Goal: Navigation & Orientation: Find specific page/section

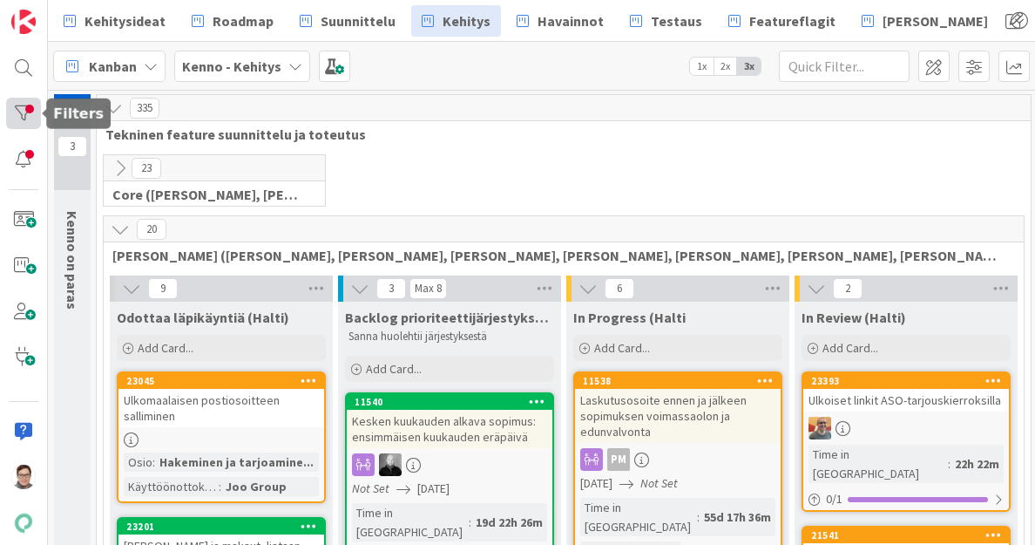
click at [29, 105] on div at bounding box center [23, 113] width 35 height 31
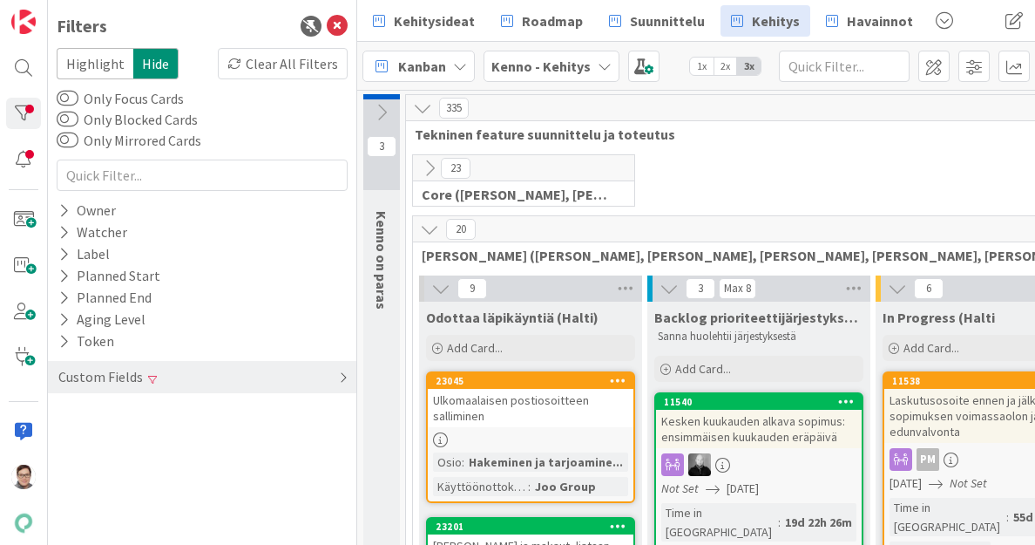
click at [165, 385] on div "Custom Fields" at bounding box center [202, 377] width 308 height 32
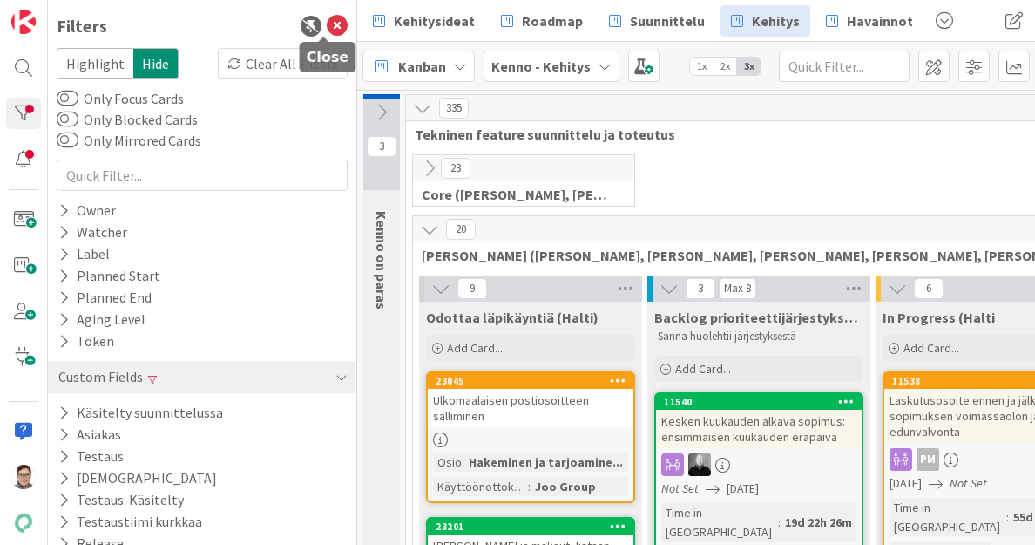
click at [327, 25] on icon at bounding box center [337, 26] width 21 height 21
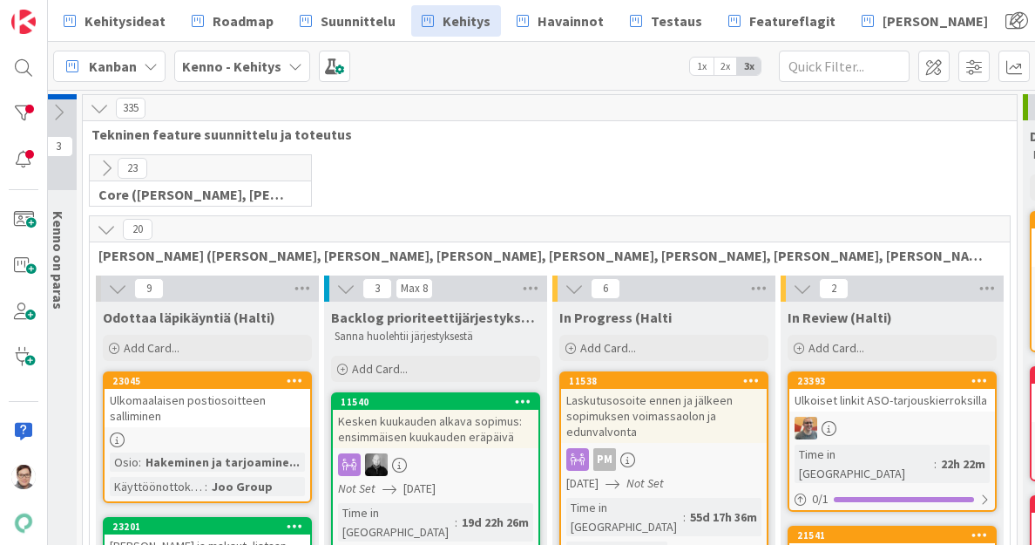
scroll to position [0, 12]
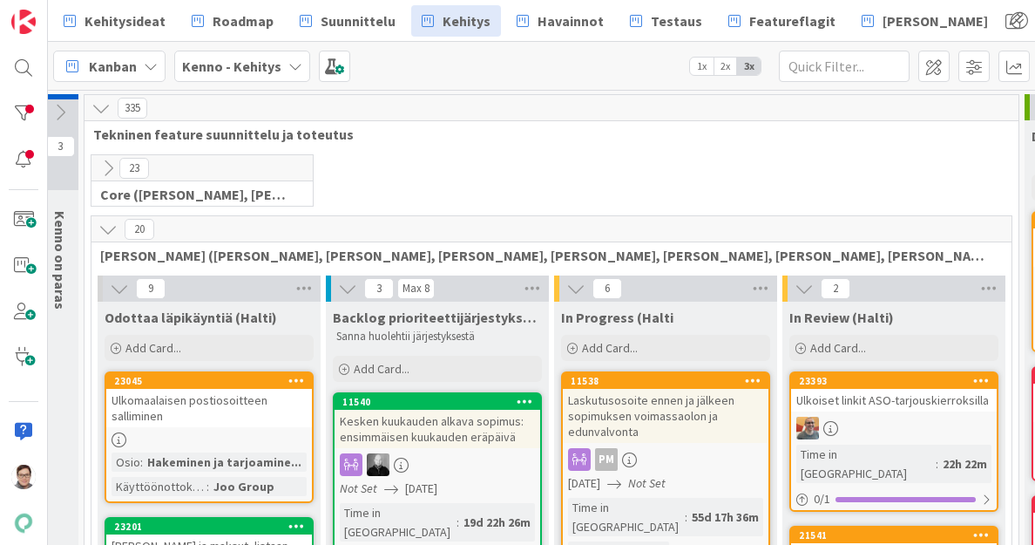
click at [111, 221] on icon at bounding box center [107, 229] width 19 height 19
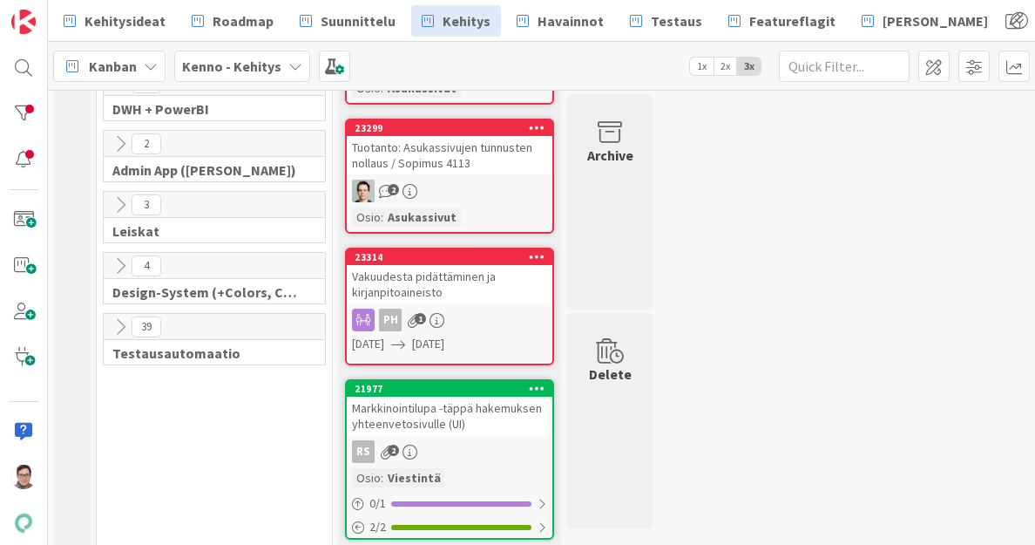
scroll to position [629, 0]
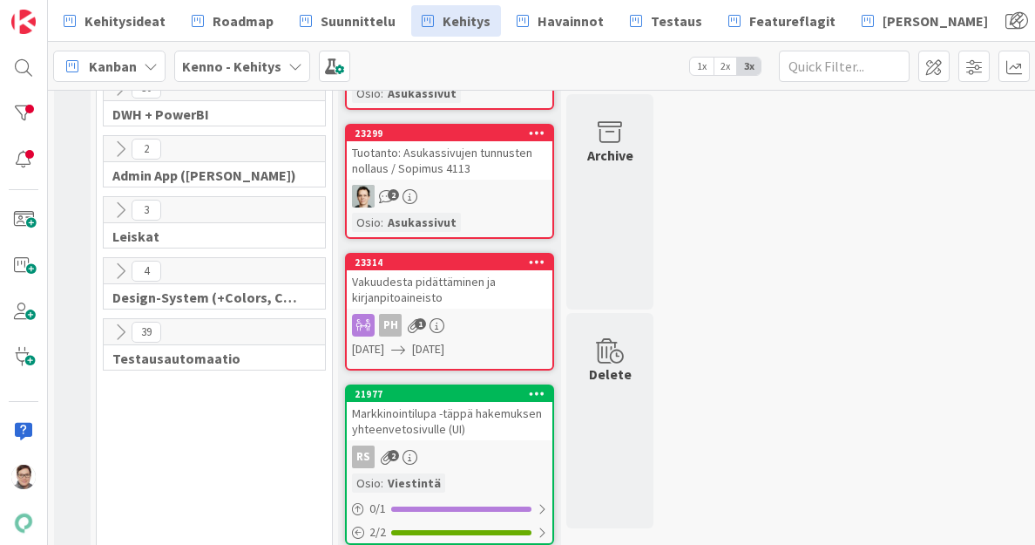
click at [470, 301] on div "Vakuudesta pidättäminen ja kirjanpitoaineisto" at bounding box center [450, 289] width 206 height 38
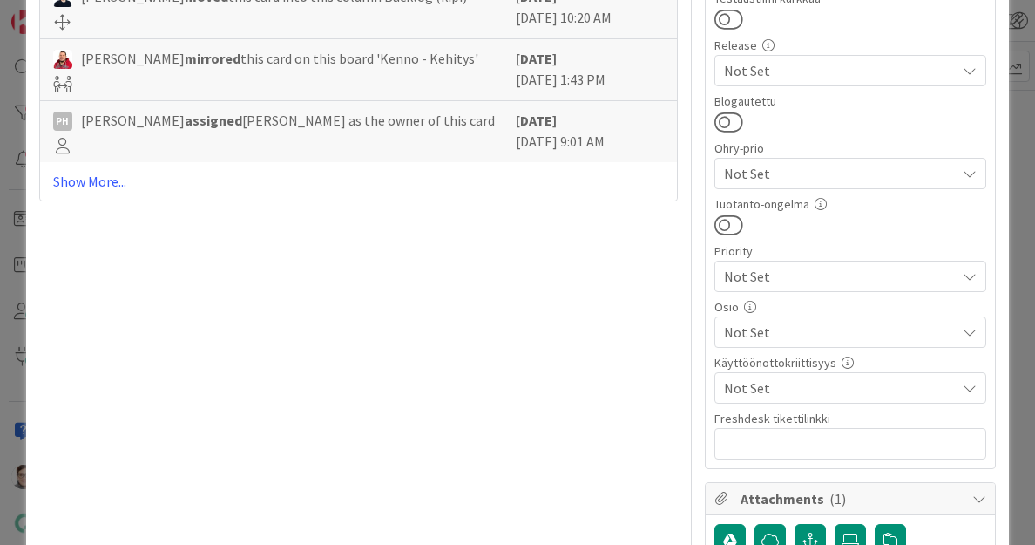
scroll to position [805, 0]
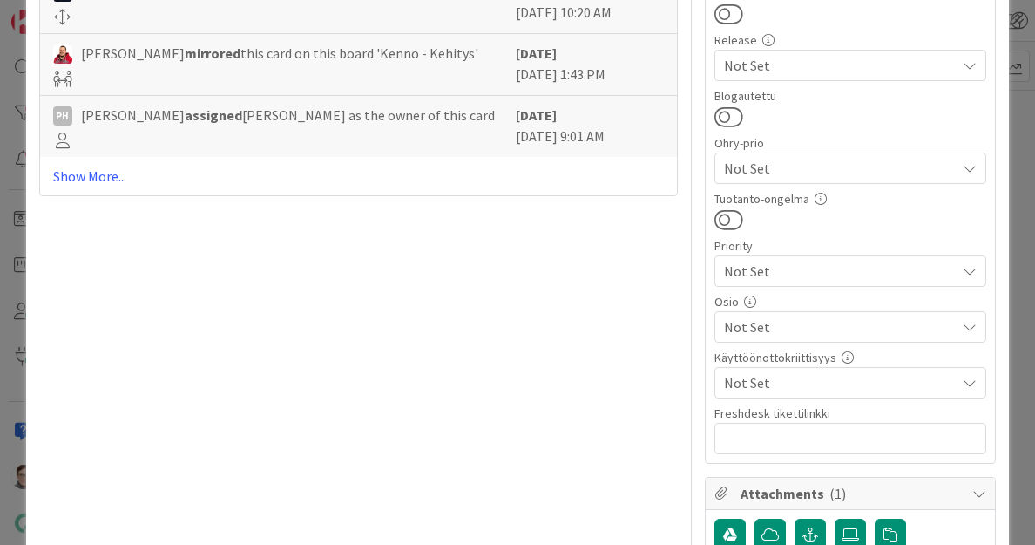
click at [794, 322] on span "Not Set" at bounding box center [840, 326] width 232 height 21
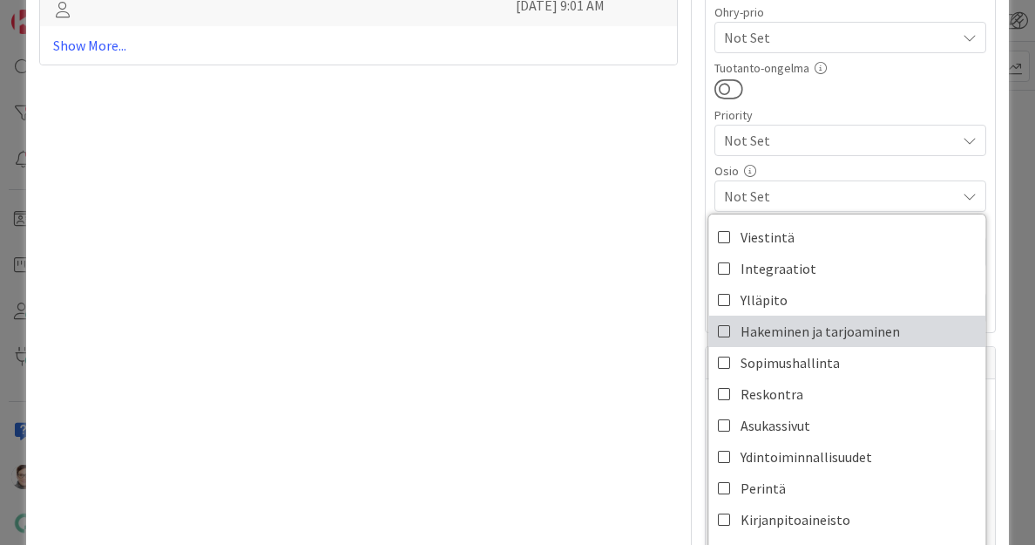
scroll to position [944, 0]
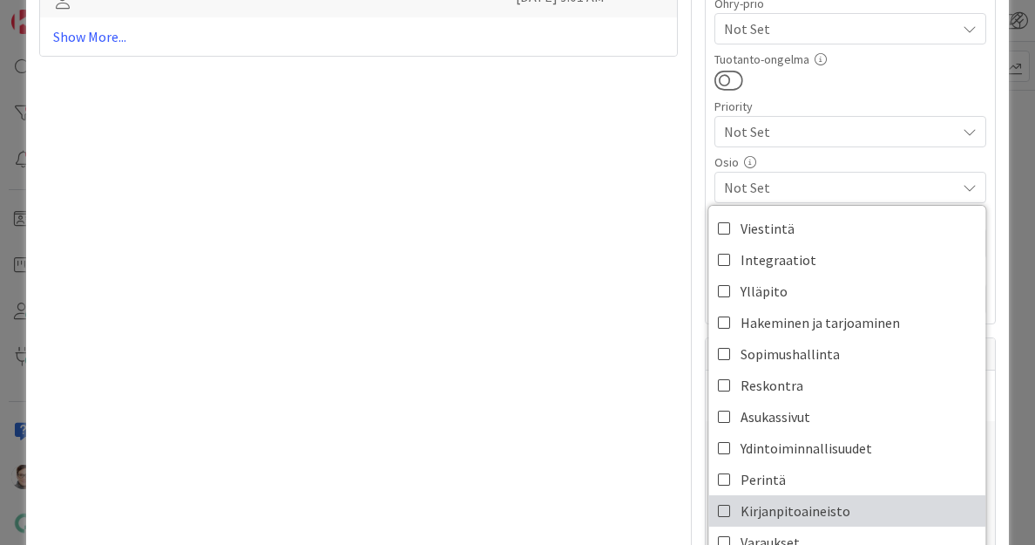
click at [777, 511] on span "Kirjanpitoaineisto" at bounding box center [796, 511] width 110 height 26
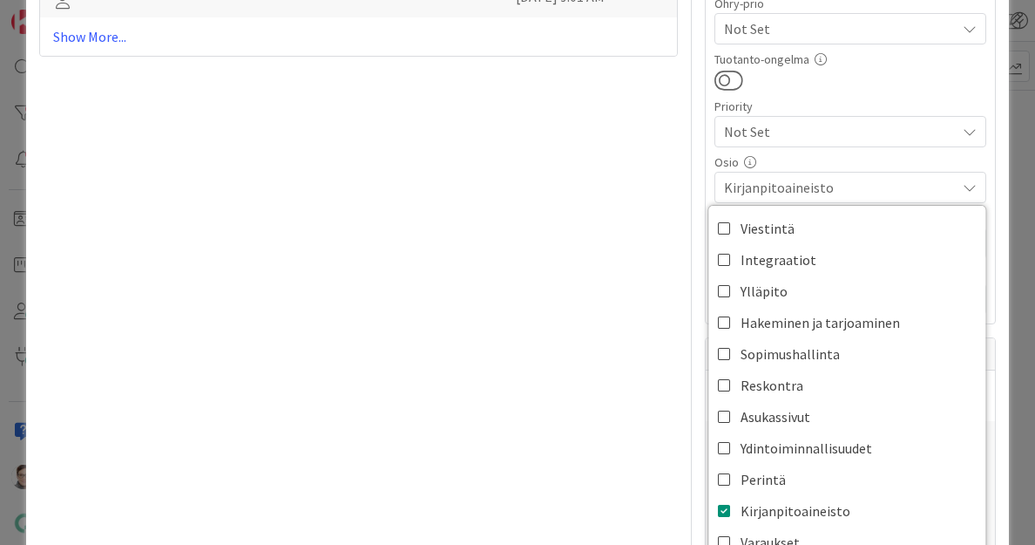
click at [889, 88] on div at bounding box center [850, 80] width 272 height 23
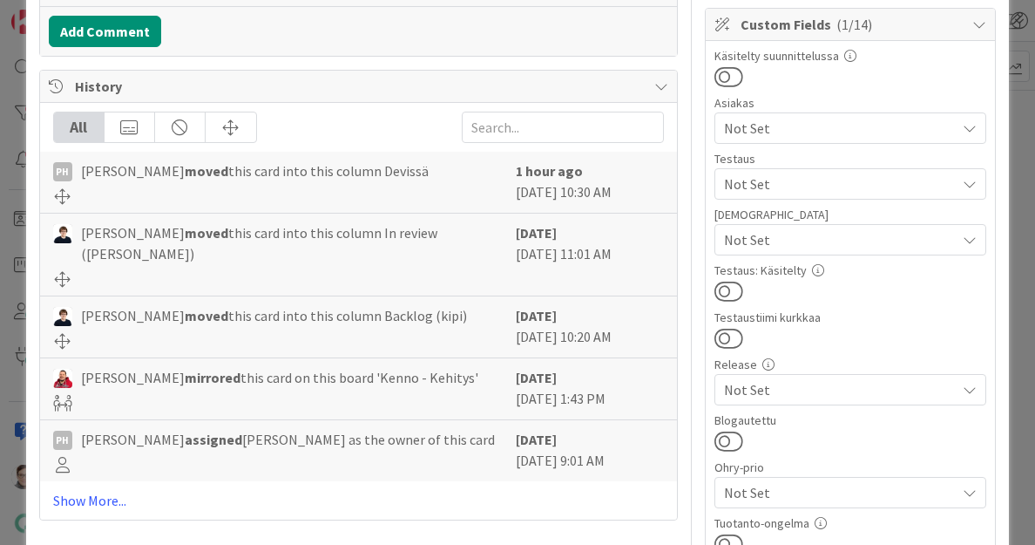
scroll to position [483, 0]
click at [719, 438] on button at bounding box center [728, 439] width 29 height 23
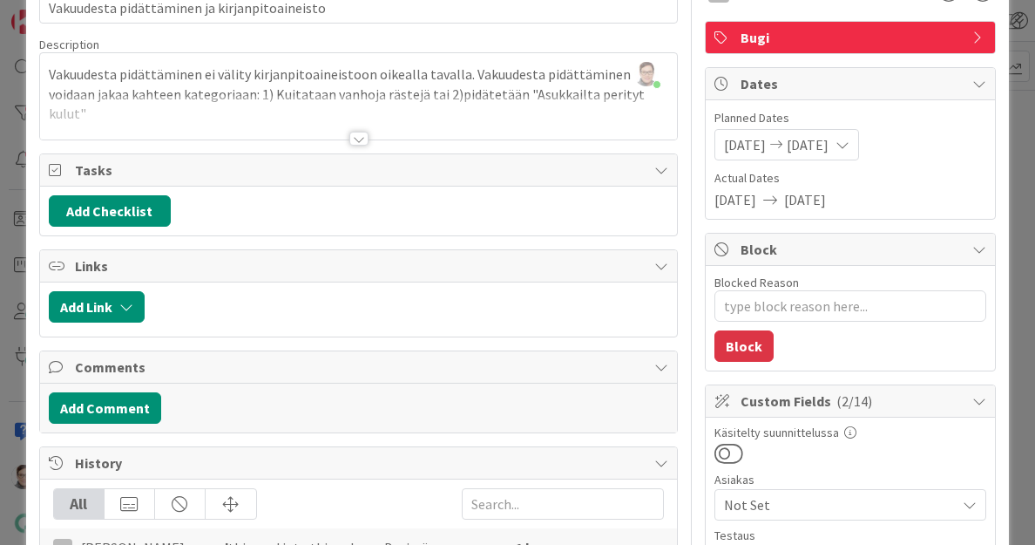
scroll to position [0, 0]
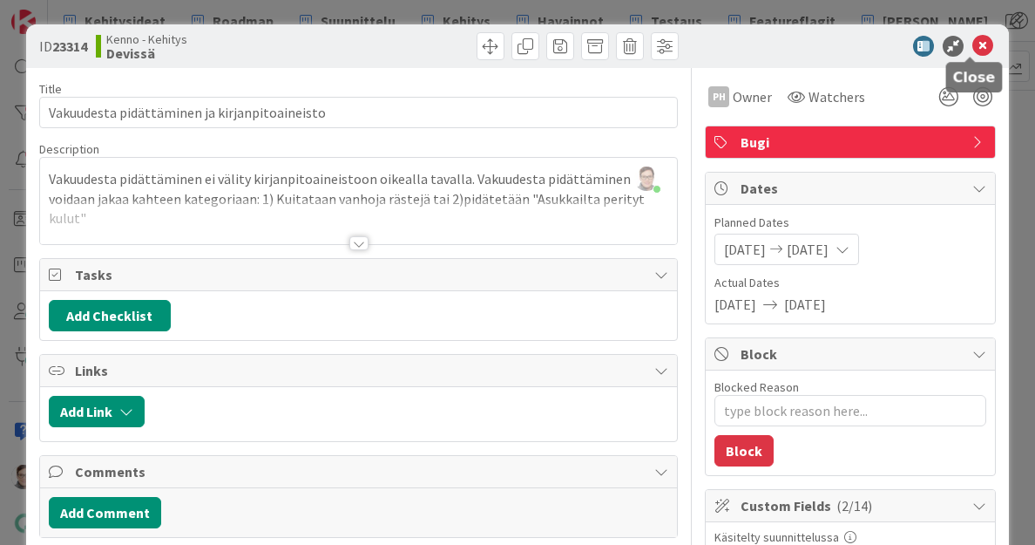
click at [972, 44] on icon at bounding box center [982, 46] width 21 height 21
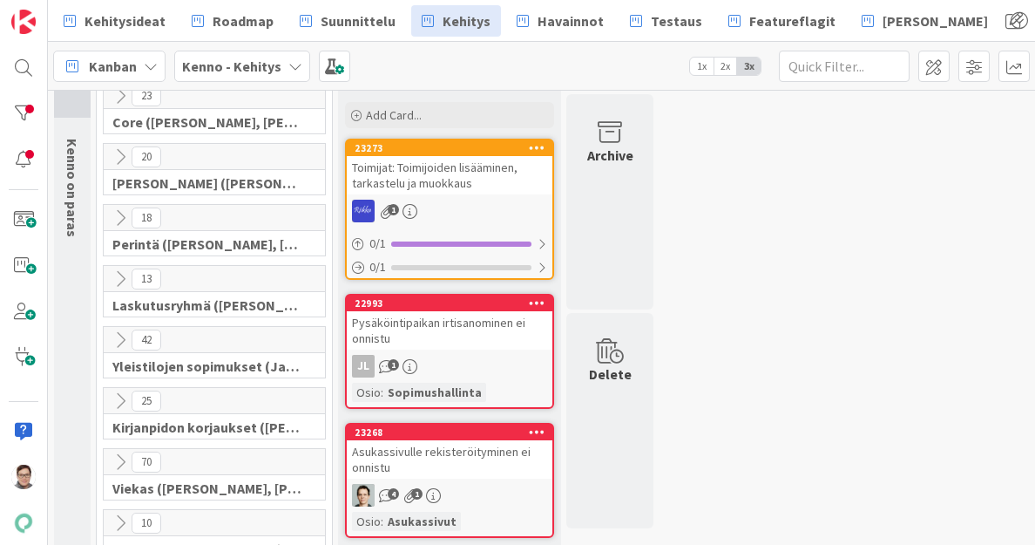
scroll to position [71, 0]
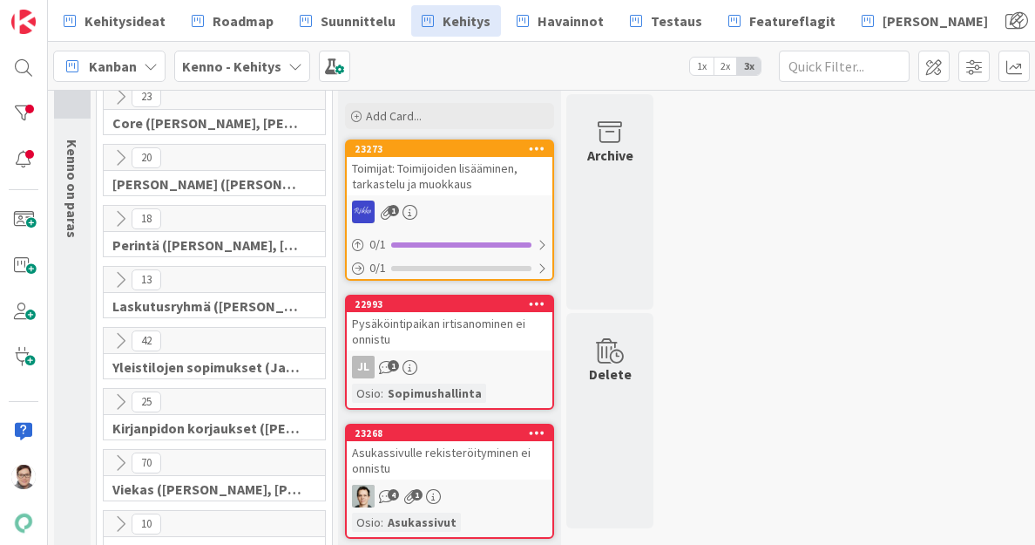
click at [465, 358] on div "JL 1" at bounding box center [450, 366] width 206 height 23
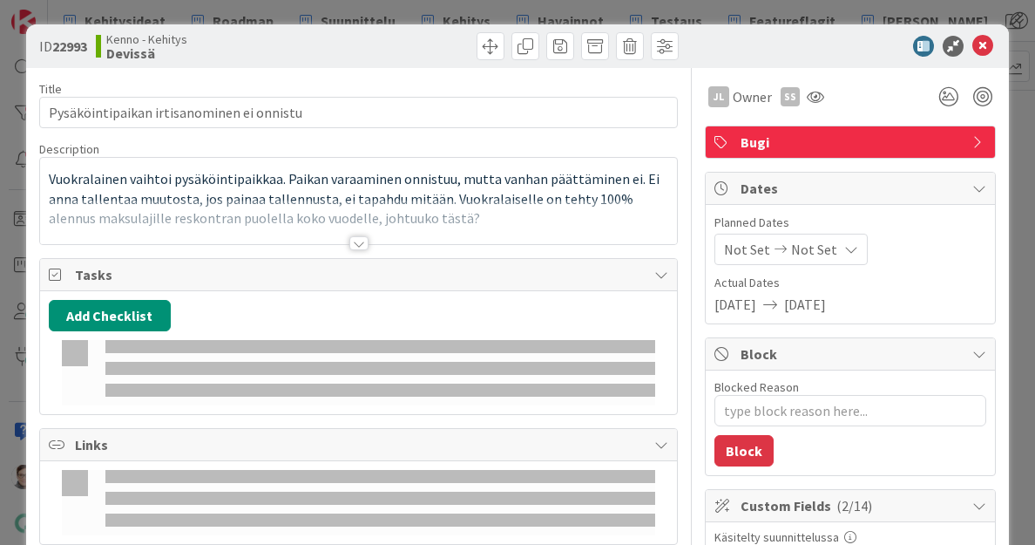
click at [357, 245] on div at bounding box center [358, 243] width 19 height 14
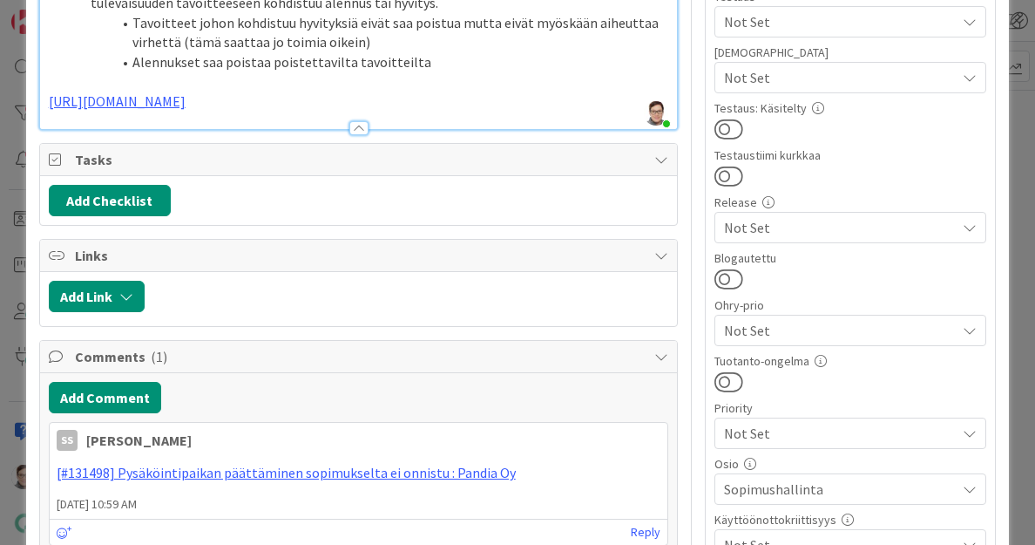
scroll to position [644, 0]
click at [717, 269] on button at bounding box center [728, 278] width 29 height 23
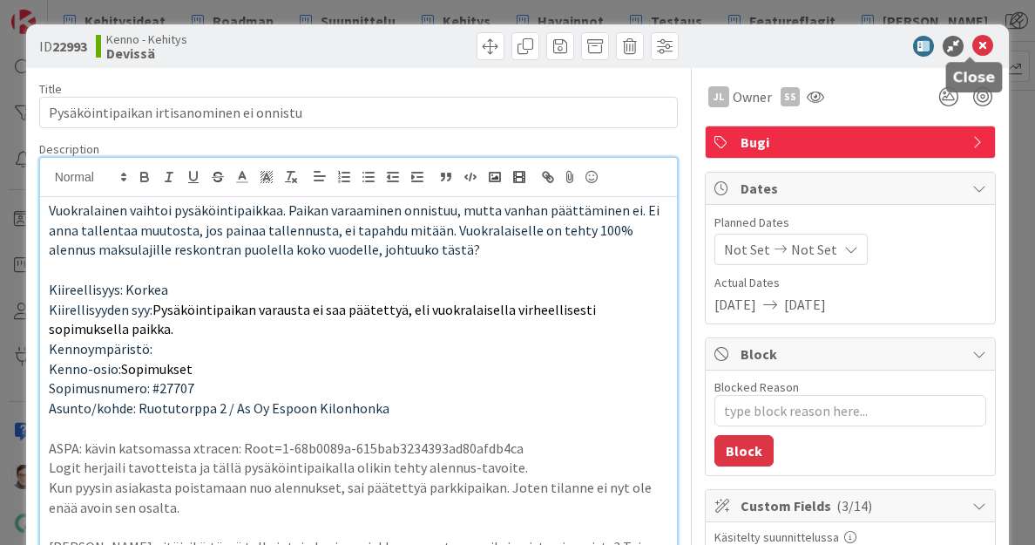
click at [976, 46] on icon at bounding box center [982, 46] width 21 height 21
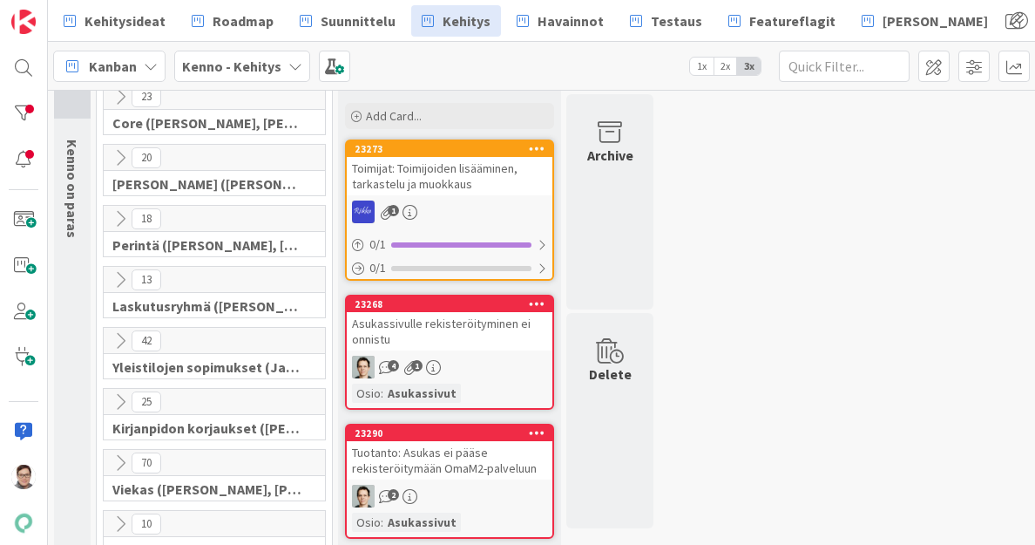
click at [447, 170] on div "Toimijat: Toimijoiden lisääminen, tarkastelu ja muokkaus" at bounding box center [450, 176] width 206 height 38
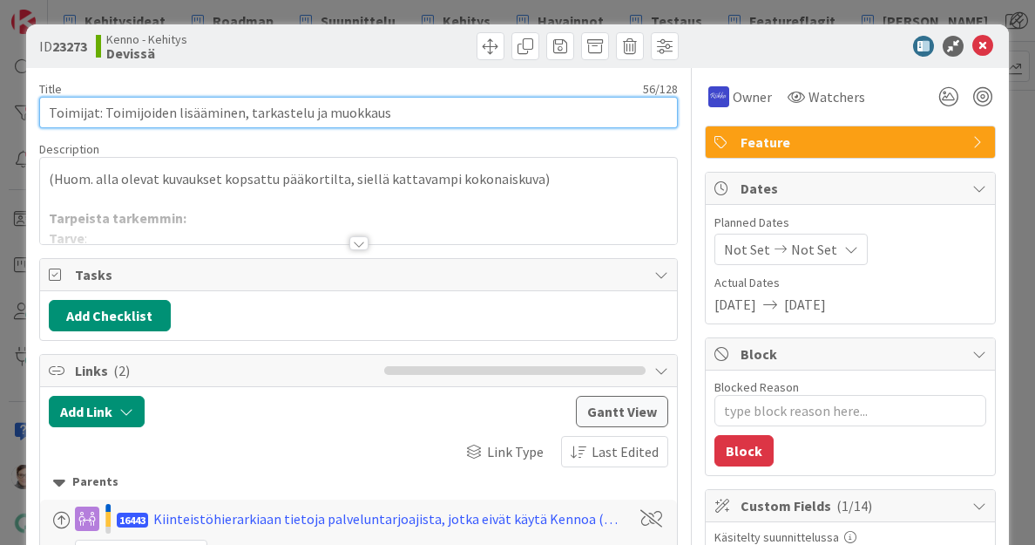
click at [427, 118] on input "Toimijat: Toimijoiden lisääminen, tarkastelu ja muokkaus" at bounding box center [359, 112] width 640 height 31
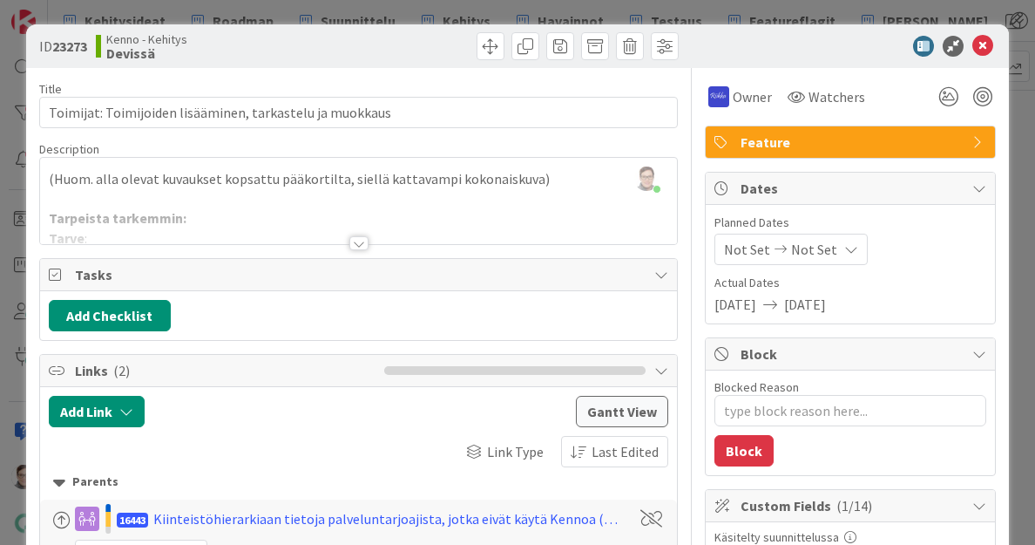
click at [341, 243] on div at bounding box center [359, 235] width 640 height 19
click at [355, 240] on div at bounding box center [358, 243] width 19 height 14
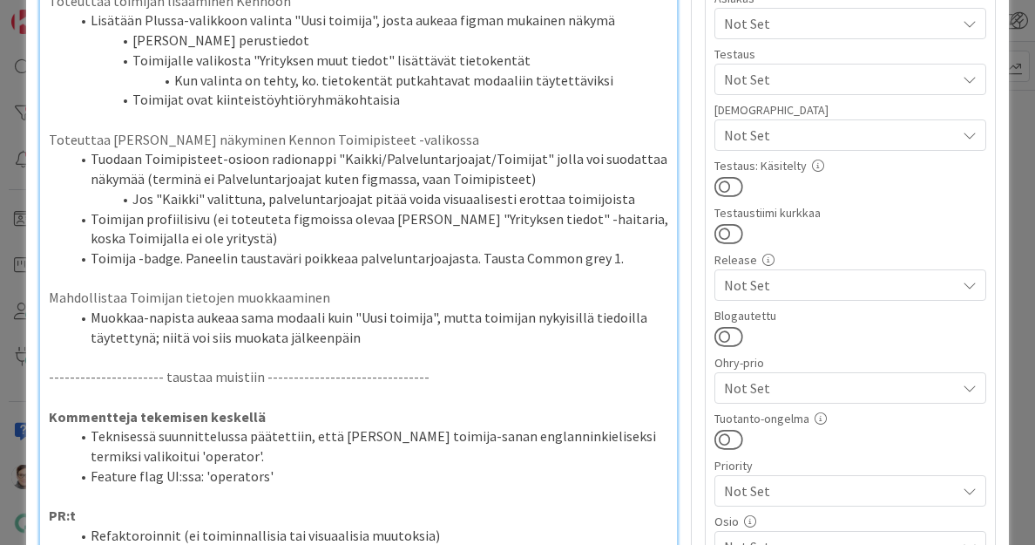
scroll to position [586, 0]
click at [718, 332] on button at bounding box center [728, 335] width 29 height 23
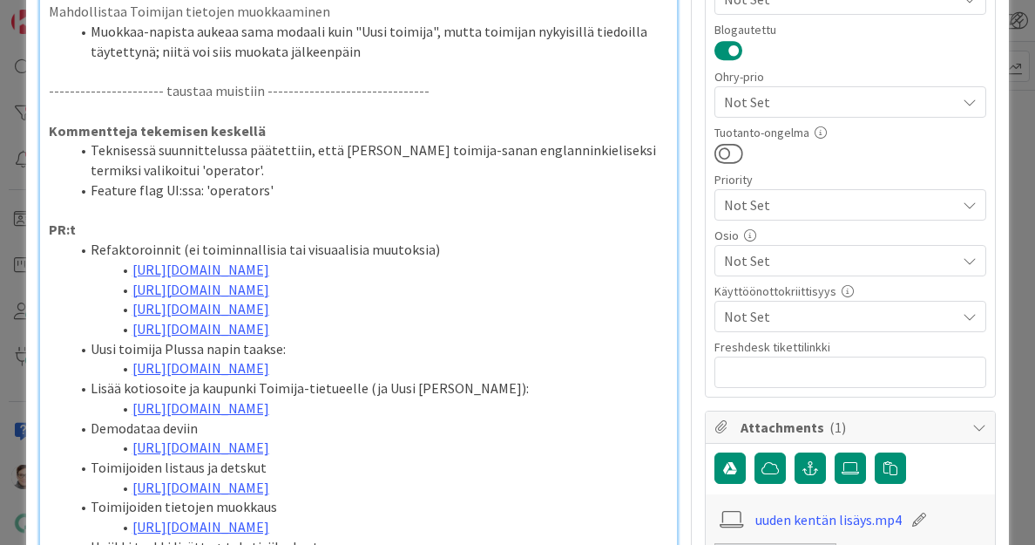
scroll to position [876, 0]
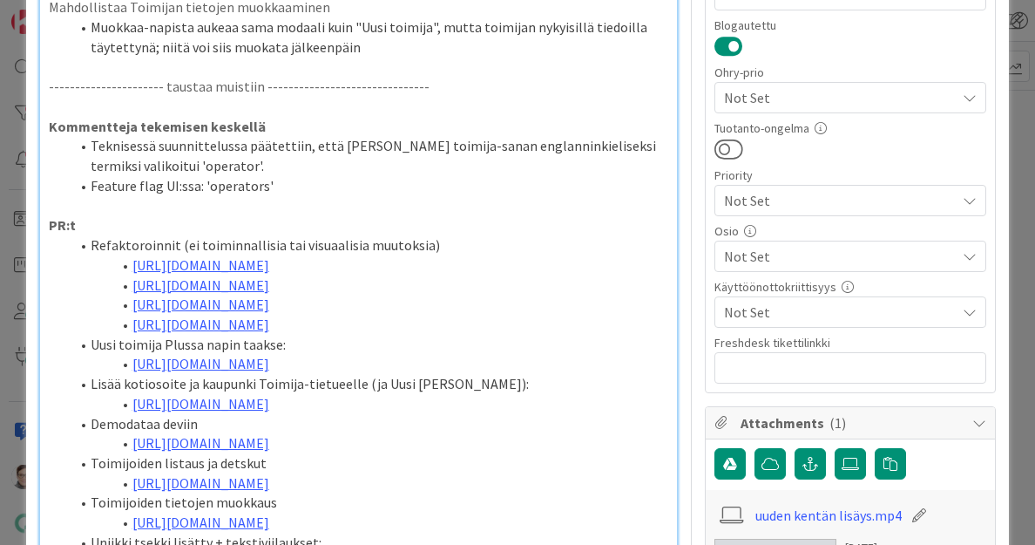
click at [778, 248] on span "Not Set" at bounding box center [840, 256] width 232 height 21
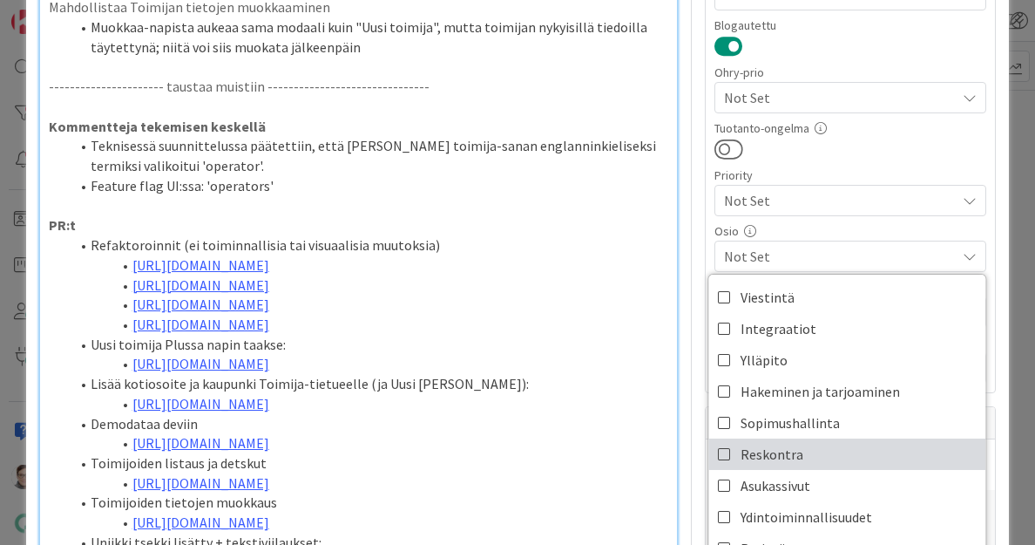
scroll to position [966, 0]
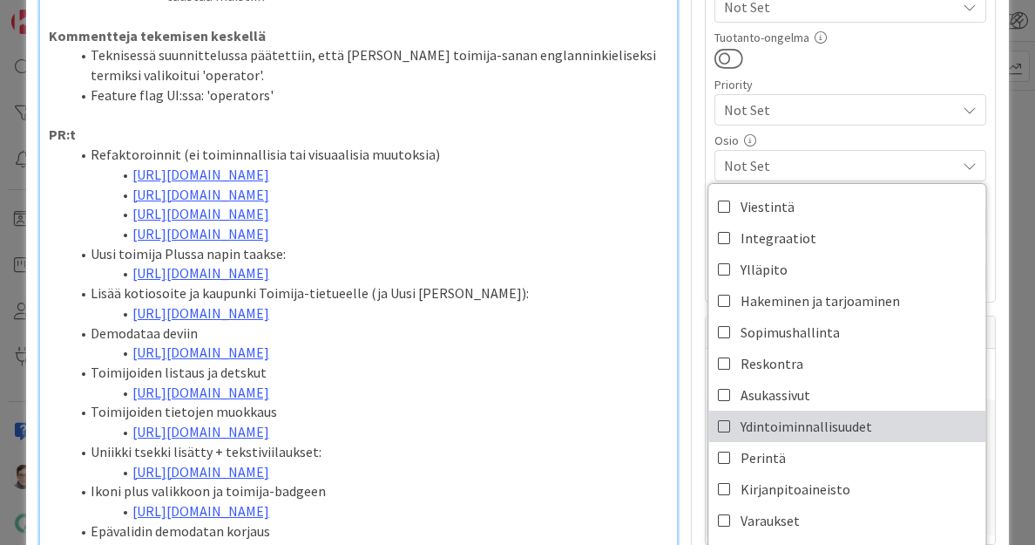
click at [754, 423] on span "Ydintoiminnallisuudet" at bounding box center [807, 426] width 132 height 26
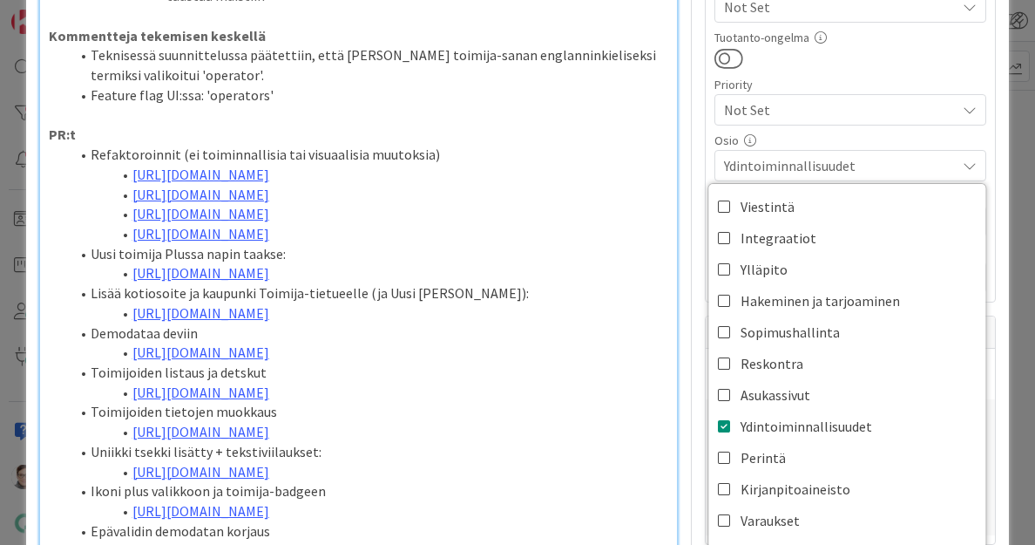
click at [896, 63] on div at bounding box center [850, 58] width 272 height 23
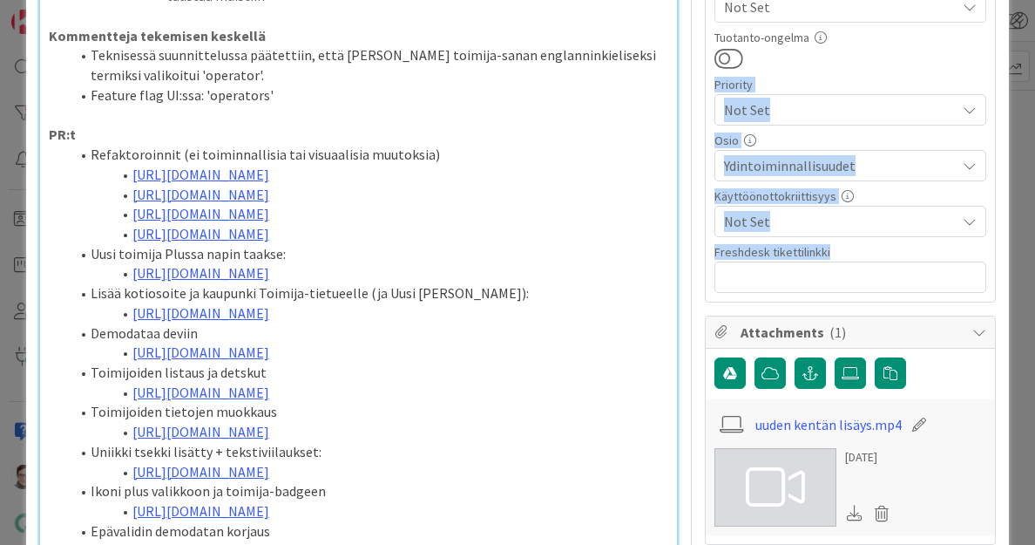
drag, startPoint x: 896, startPoint y: 63, endPoint x: 714, endPoint y: 591, distance: 558.2
click at [714, 544] on html "Kehitysideat Roadmap Suunnittelu Kehitys Havainnot Testaus Featureflagit Kenno …" at bounding box center [517, 272] width 1035 height 545
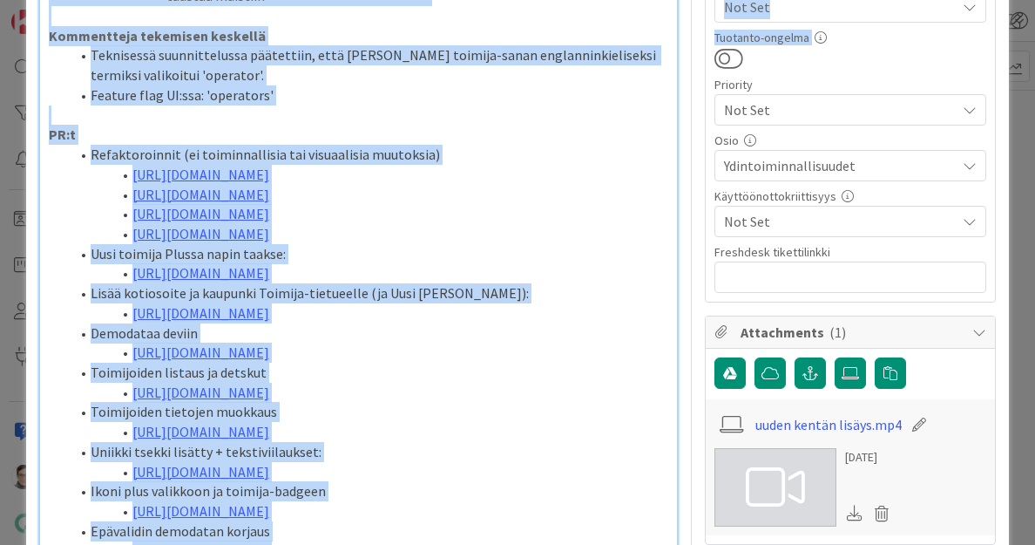
scroll to position [1010, 0]
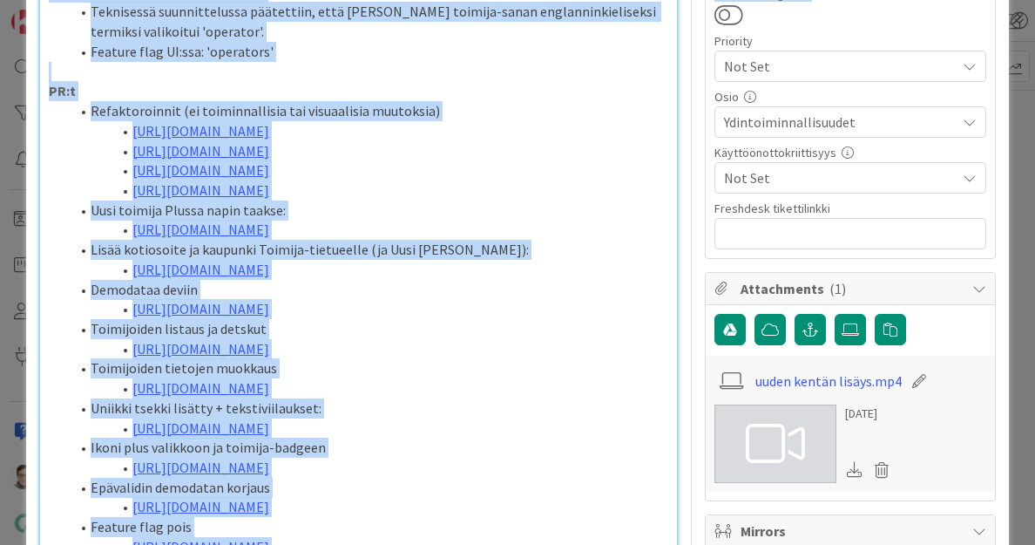
click at [878, 11] on div at bounding box center [850, 14] width 272 height 23
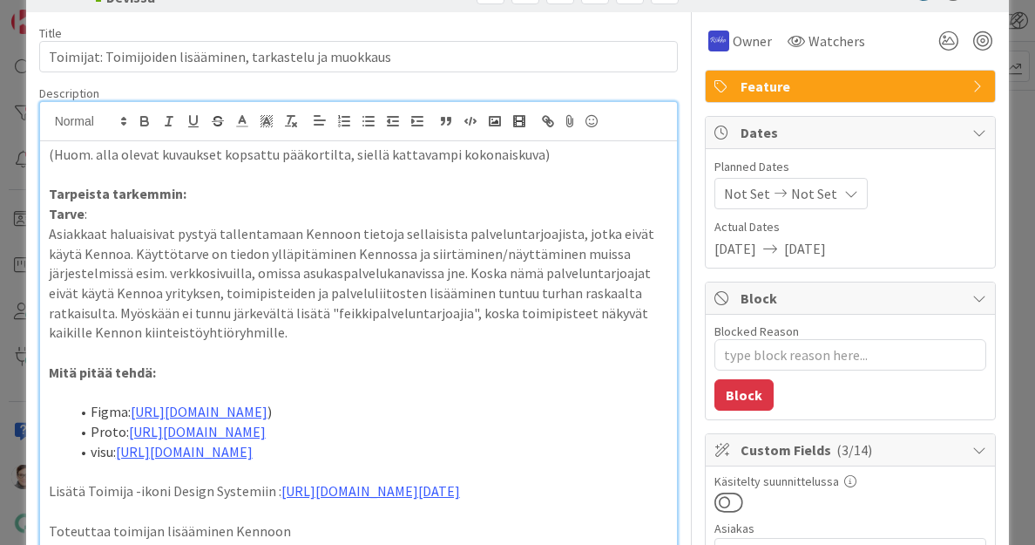
scroll to position [0, 0]
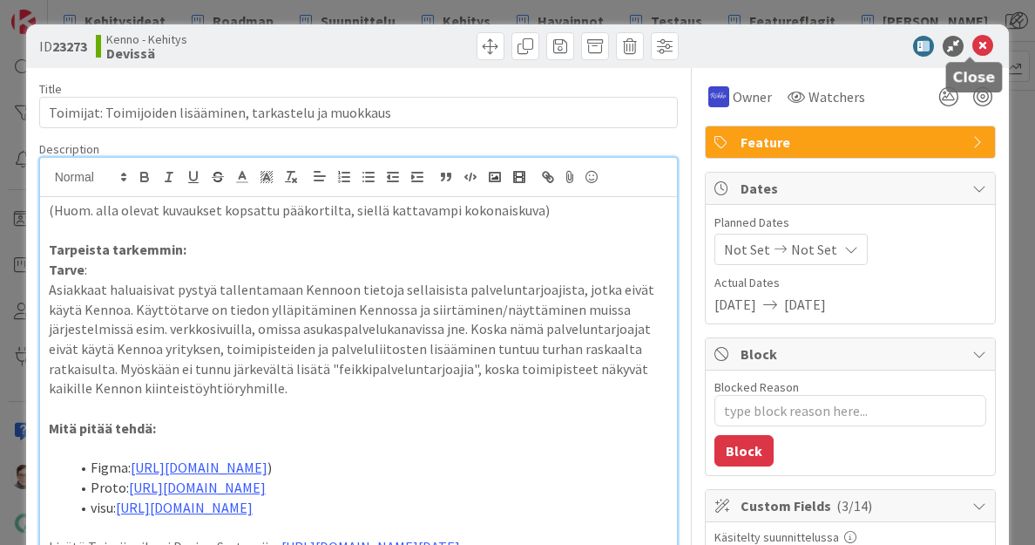
click at [974, 39] on icon at bounding box center [982, 46] width 21 height 21
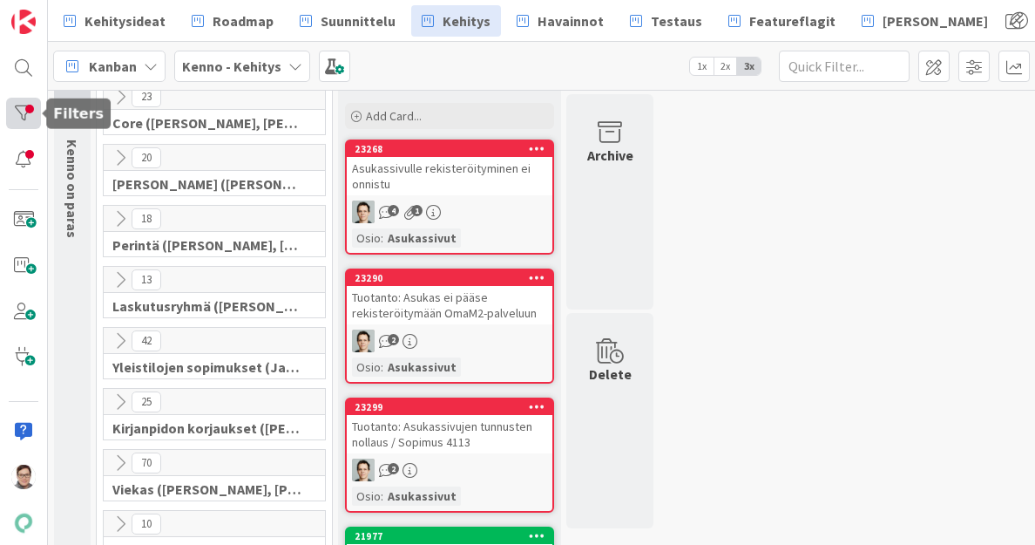
click at [28, 112] on div at bounding box center [23, 113] width 35 height 31
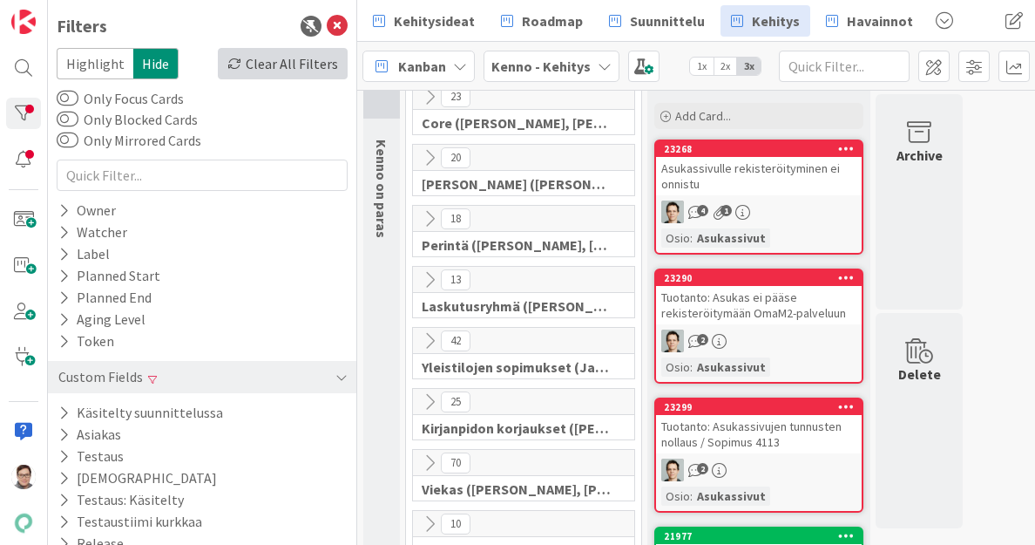
click at [293, 55] on div "Clear All Filters" at bounding box center [283, 63] width 130 height 31
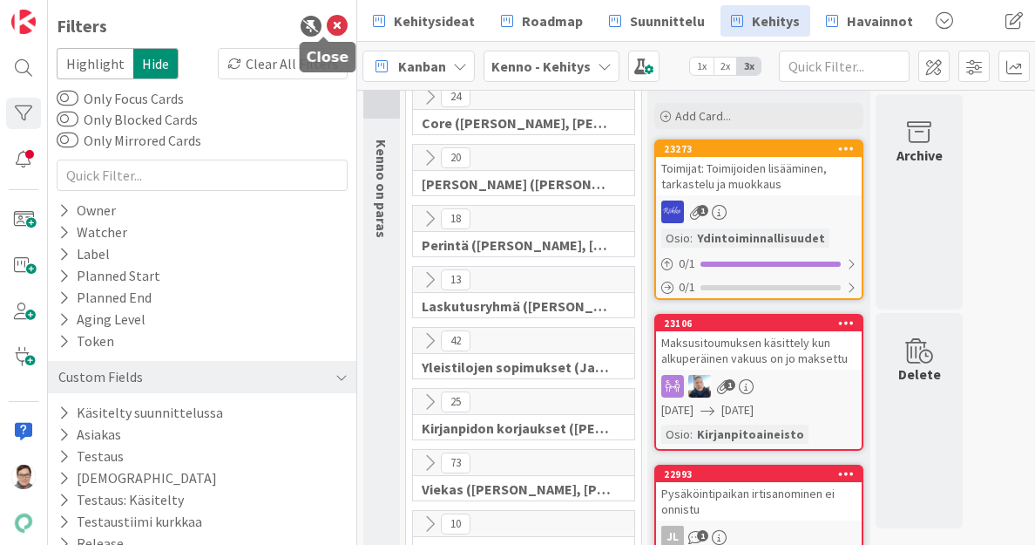
click at [327, 28] on icon at bounding box center [337, 26] width 21 height 21
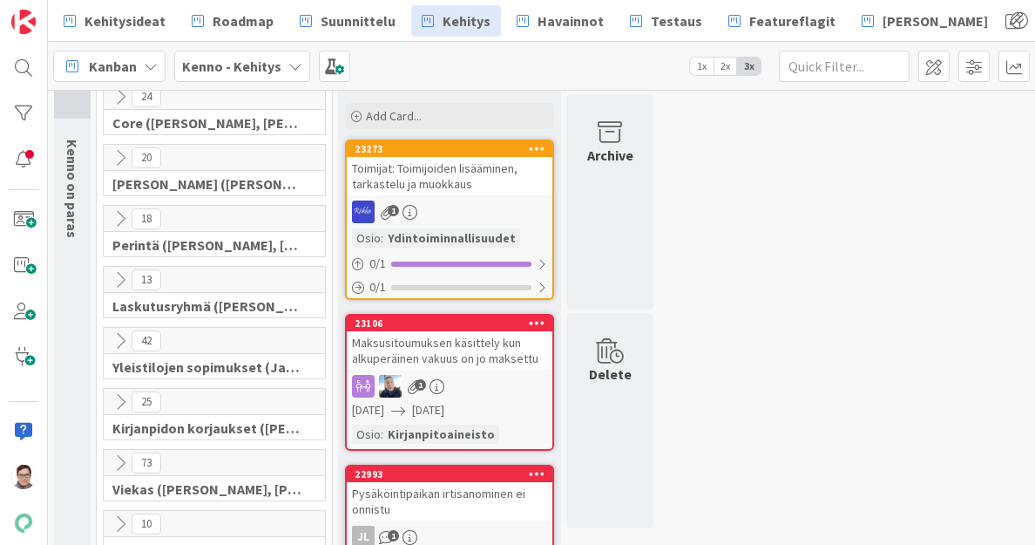
click at [118, 154] on icon at bounding box center [120, 157] width 19 height 19
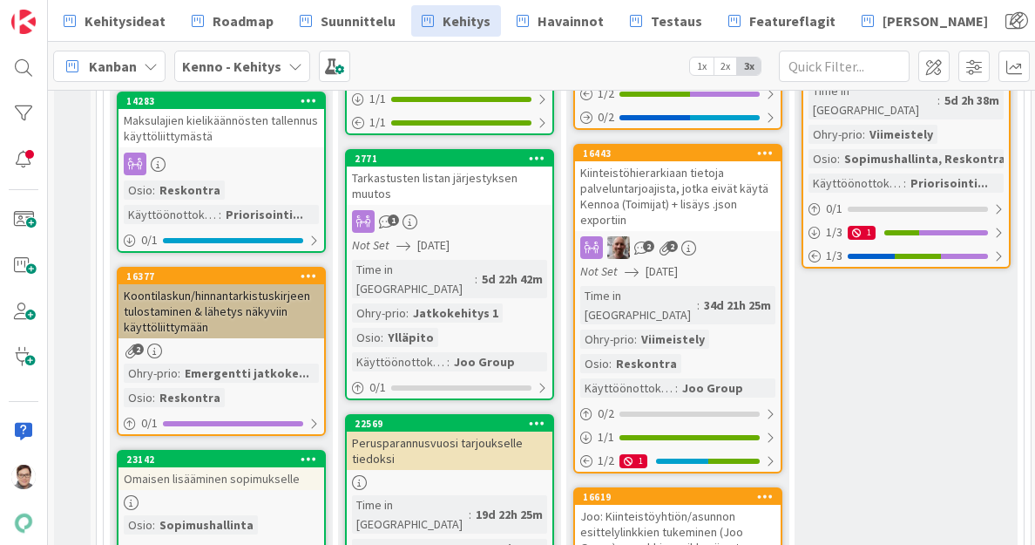
scroll to position [556, 0]
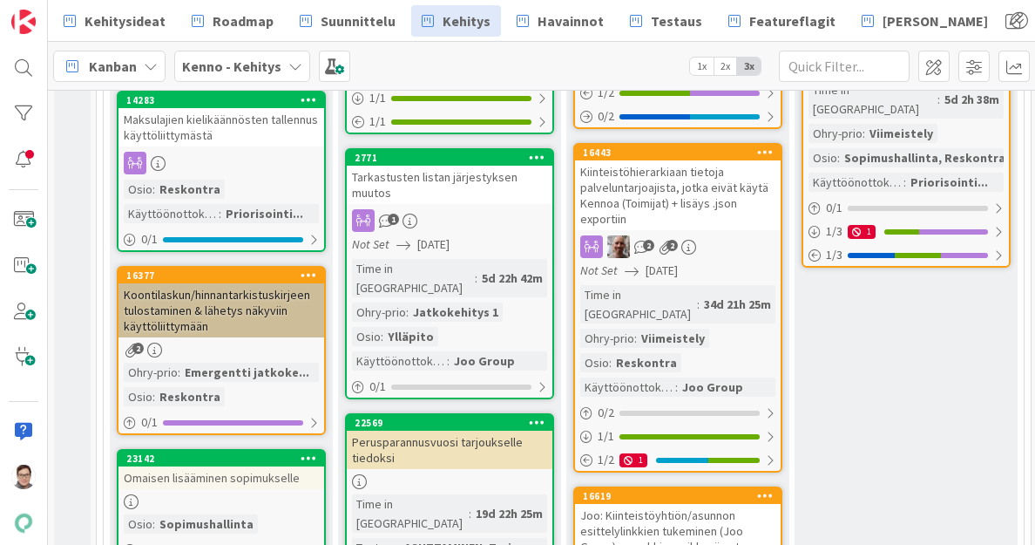
click at [653, 163] on div "Kiinteistöhierarkiaan tietoja palveluntarjoajista, jotka eivät käytä Kennoa (To…" at bounding box center [678, 195] width 206 height 70
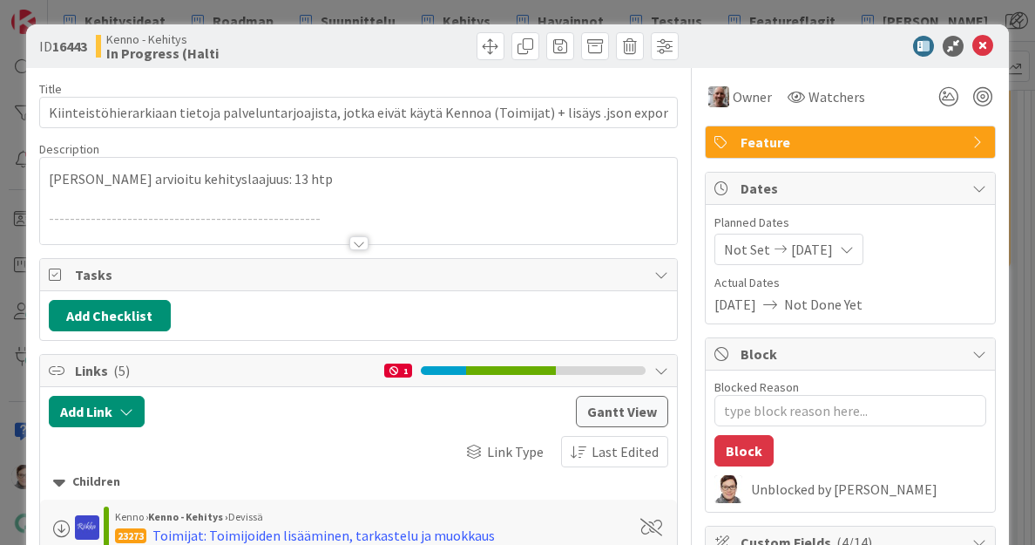
type textarea "x"
click at [354, 244] on div at bounding box center [358, 243] width 19 height 14
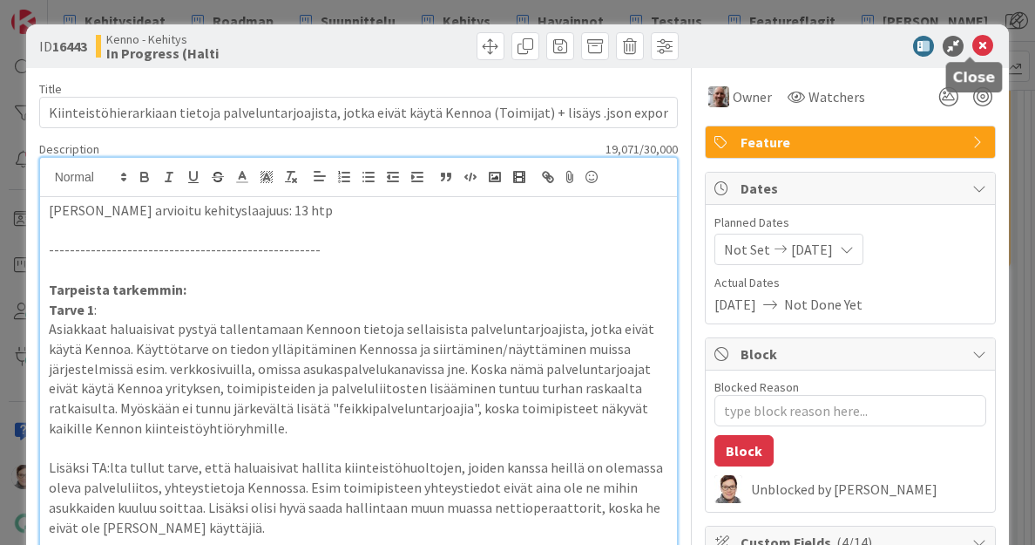
click at [972, 43] on icon at bounding box center [982, 46] width 21 height 21
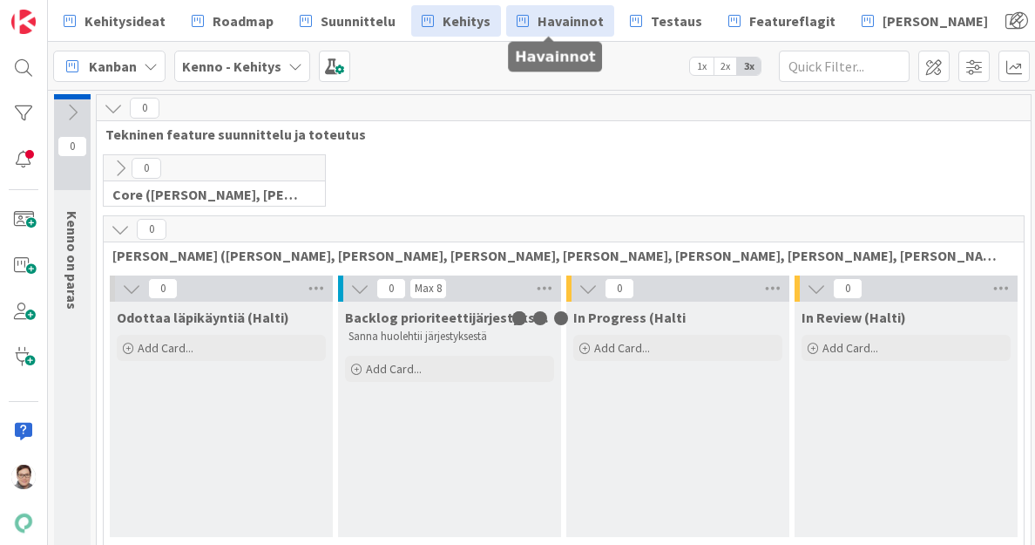
click at [580, 19] on span "Havainnot" at bounding box center [571, 20] width 66 height 21
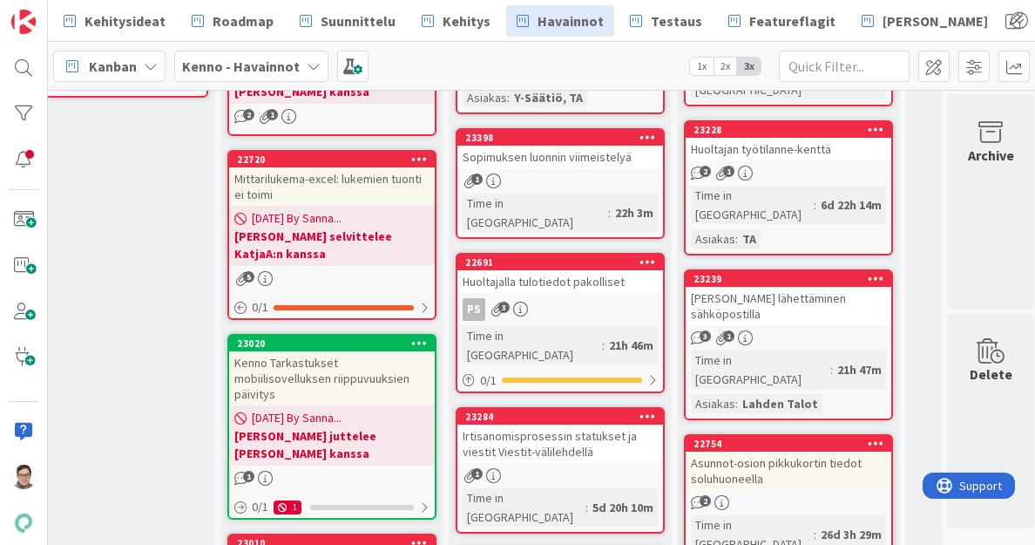
scroll to position [0, 290]
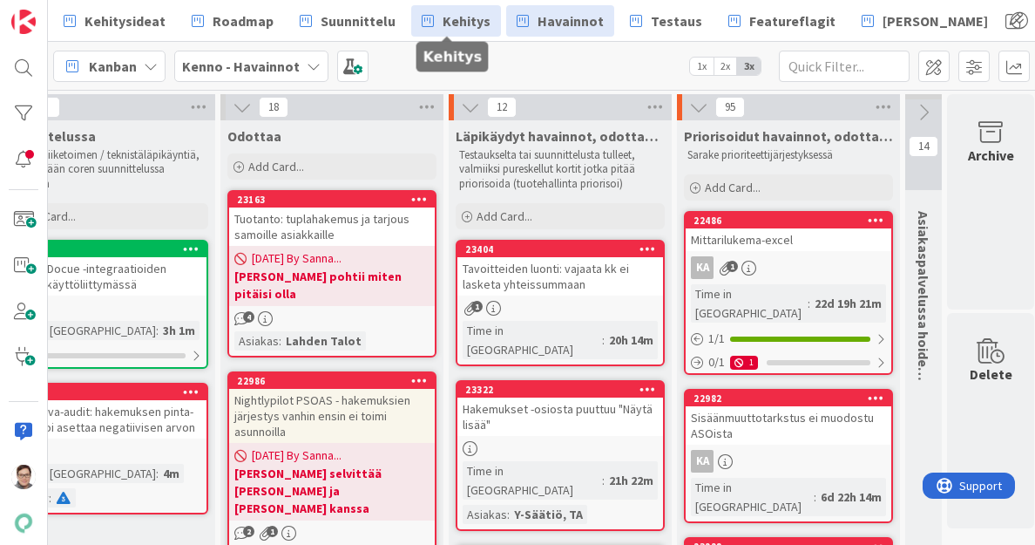
click at [464, 19] on span "Kehitys" at bounding box center [467, 20] width 48 height 21
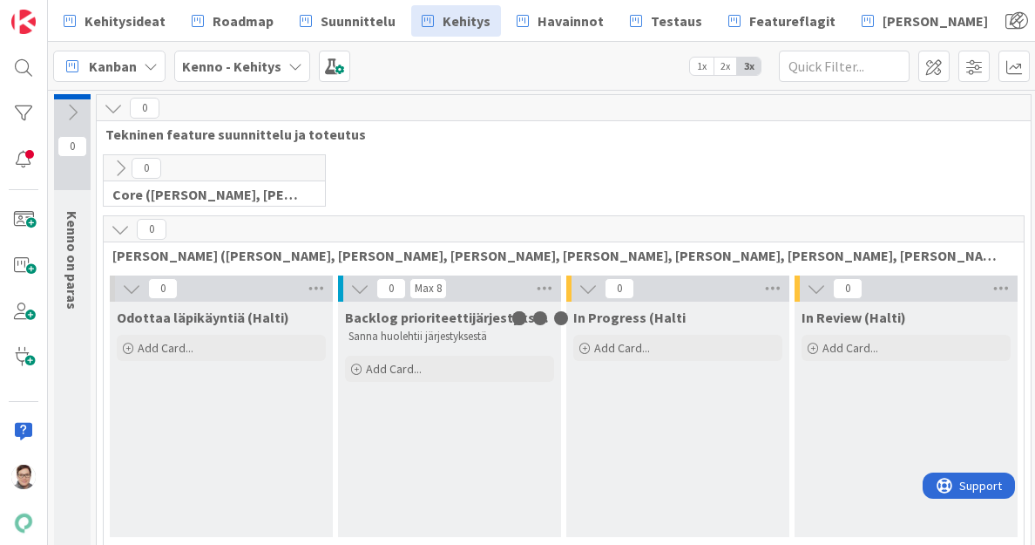
click at [122, 164] on icon at bounding box center [120, 168] width 19 height 19
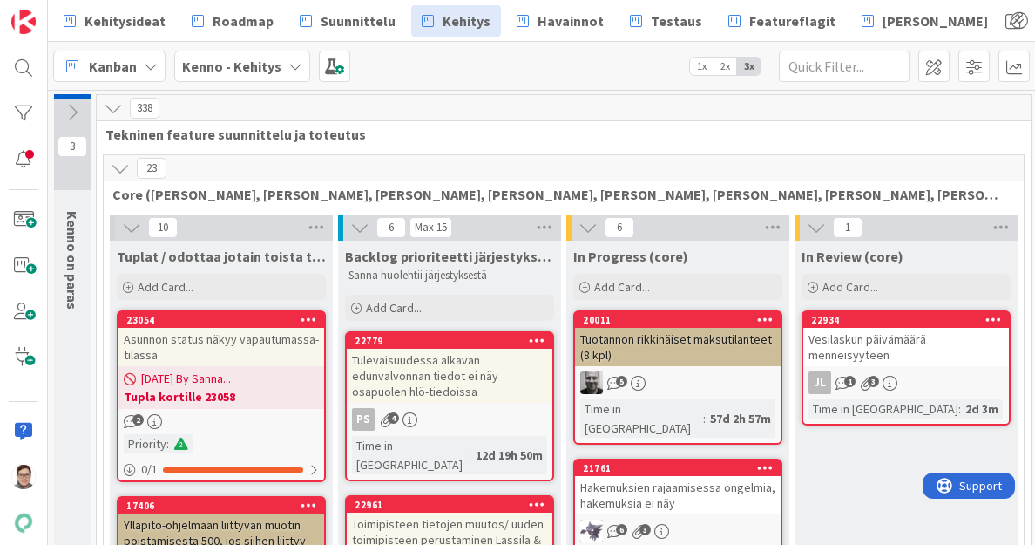
click at [122, 164] on icon at bounding box center [120, 168] width 19 height 19
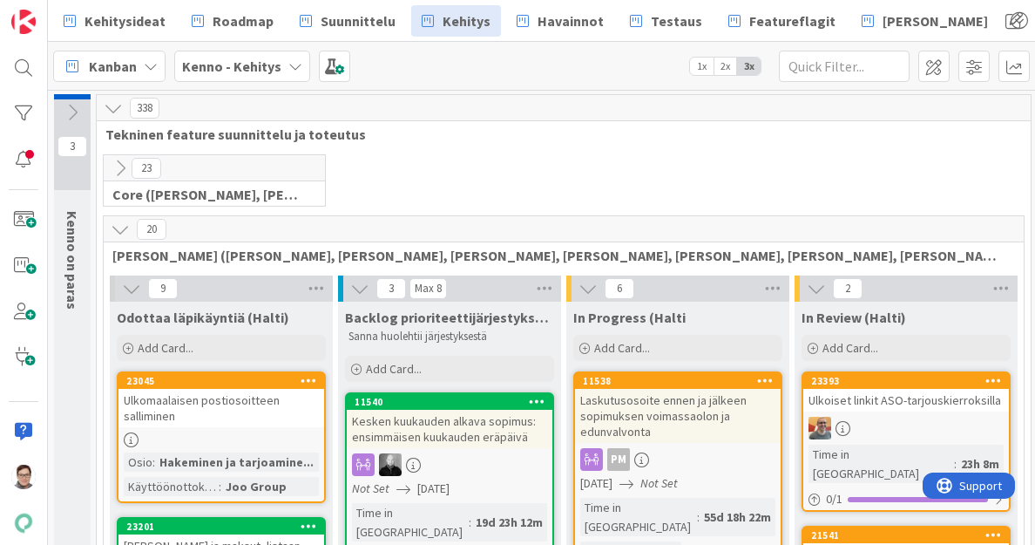
click at [120, 226] on icon at bounding box center [120, 229] width 19 height 19
